Goal: Information Seeking & Learning: Learn about a topic

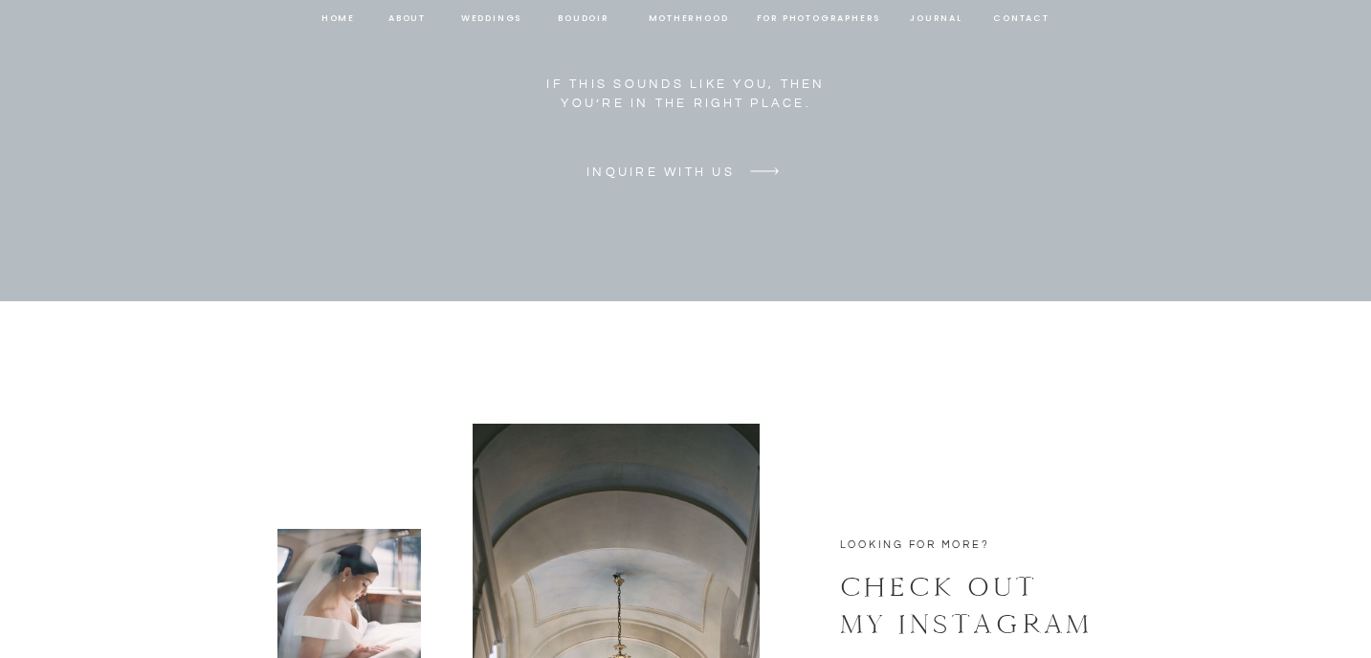
scroll to position [8969, 0]
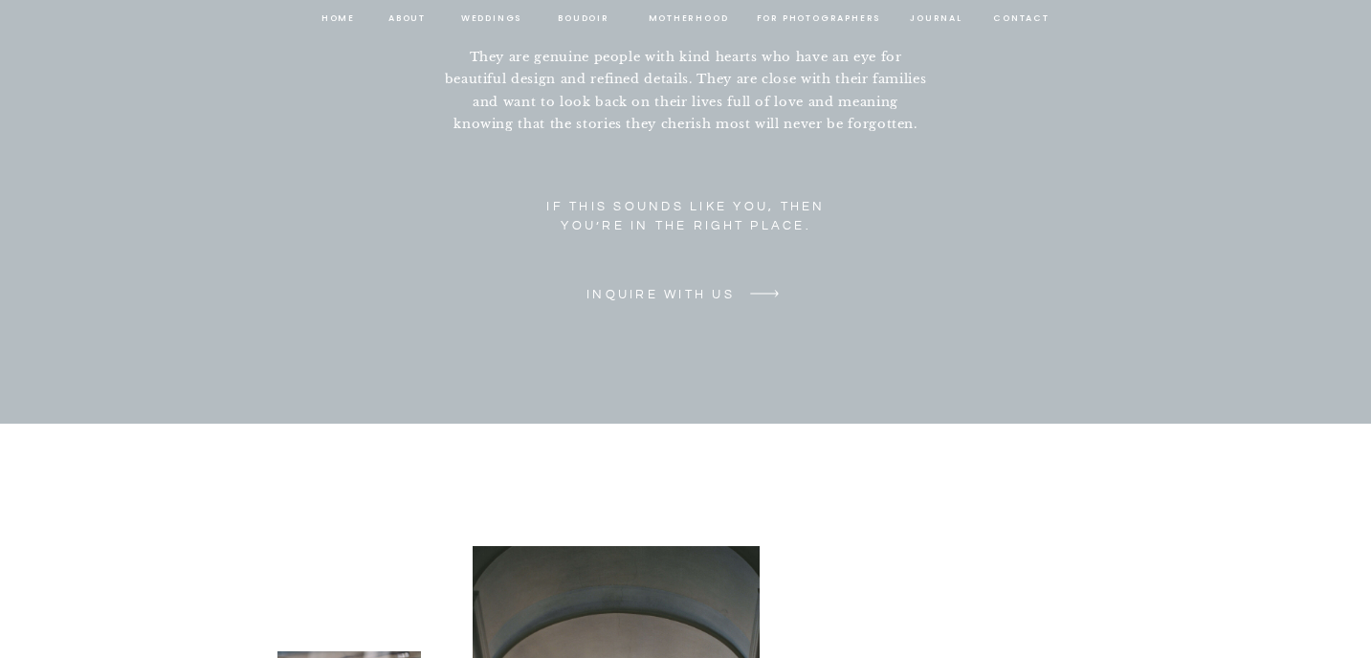
click at [681, 291] on p "inquire with us" at bounding box center [661, 296] width 159 height 20
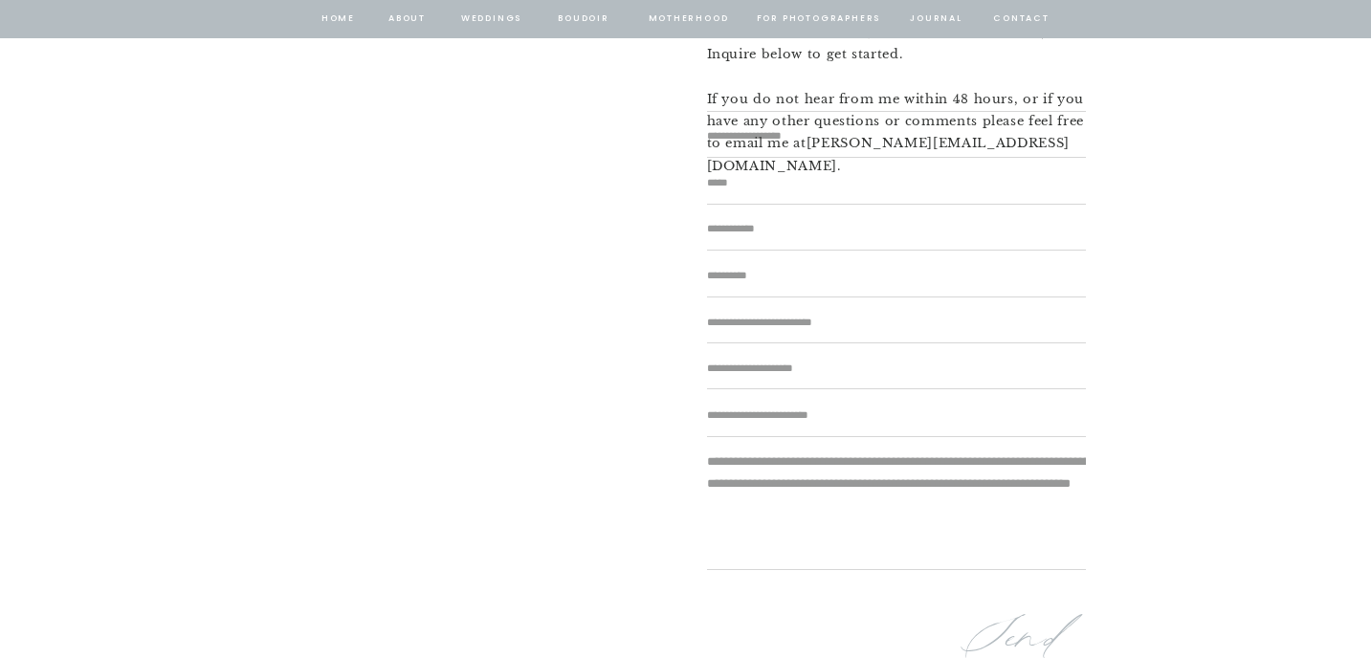
scroll to position [409, 0]
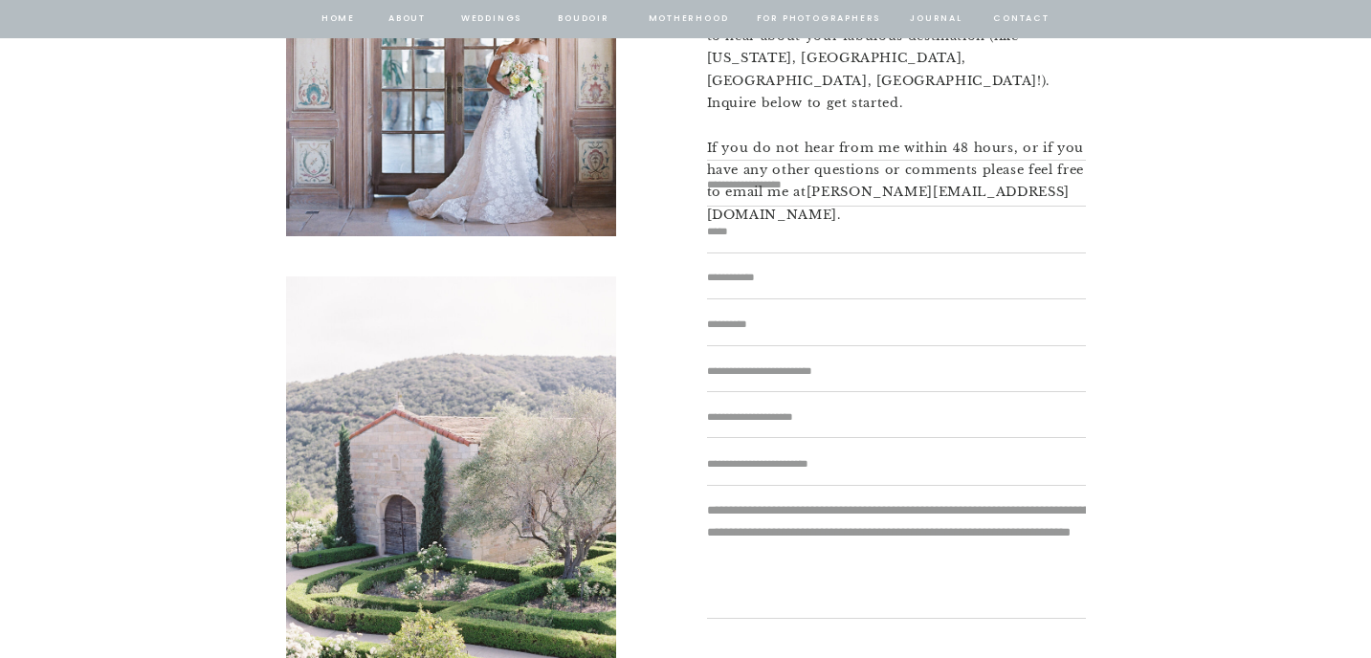
click at [750, 418] on textarea at bounding box center [896, 418] width 379 height 20
click at [751, 370] on textarea at bounding box center [896, 372] width 379 height 20
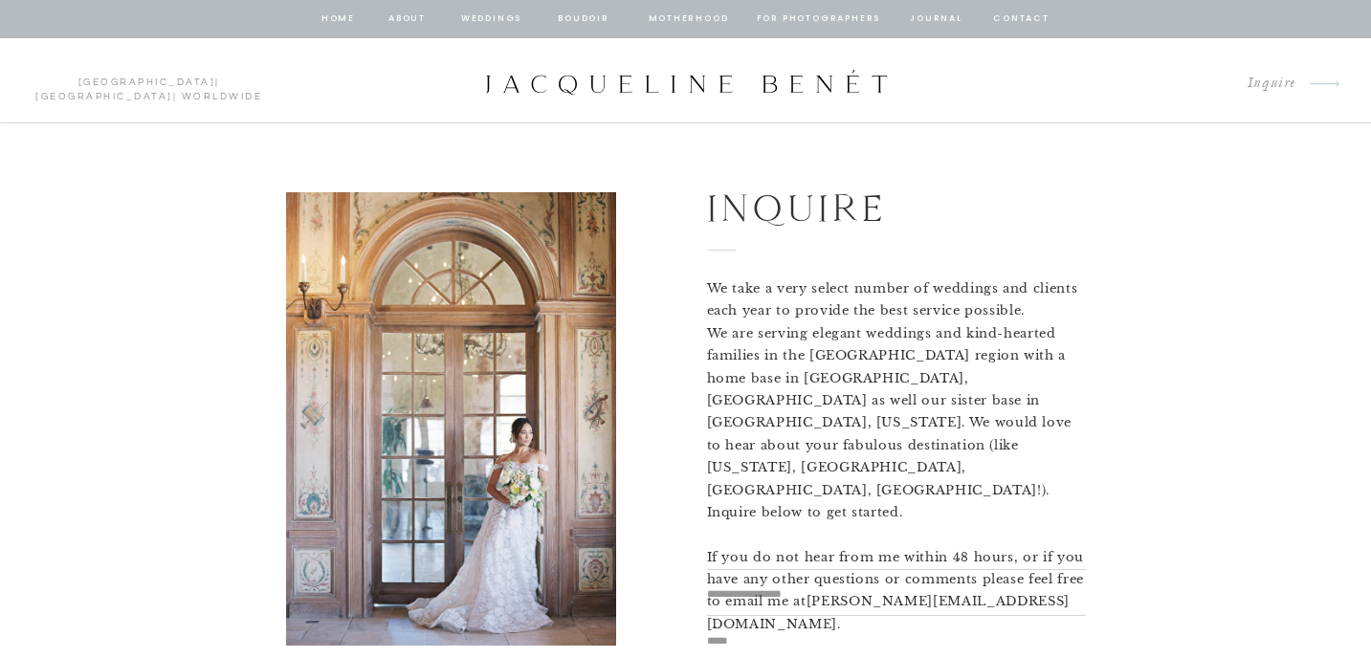
scroll to position [0, 0]
click at [470, 15] on nav "Weddings" at bounding box center [491, 19] width 65 height 17
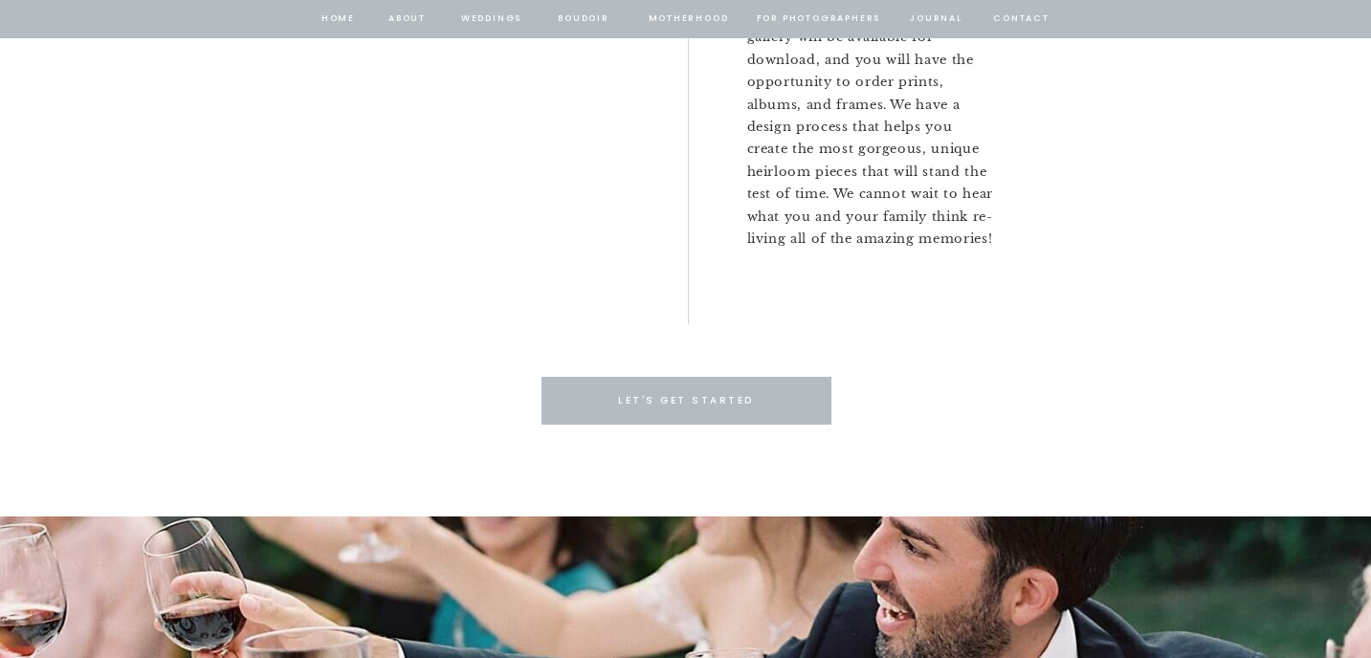
scroll to position [4777, 0]
